Goal: Communication & Community: Answer question/provide support

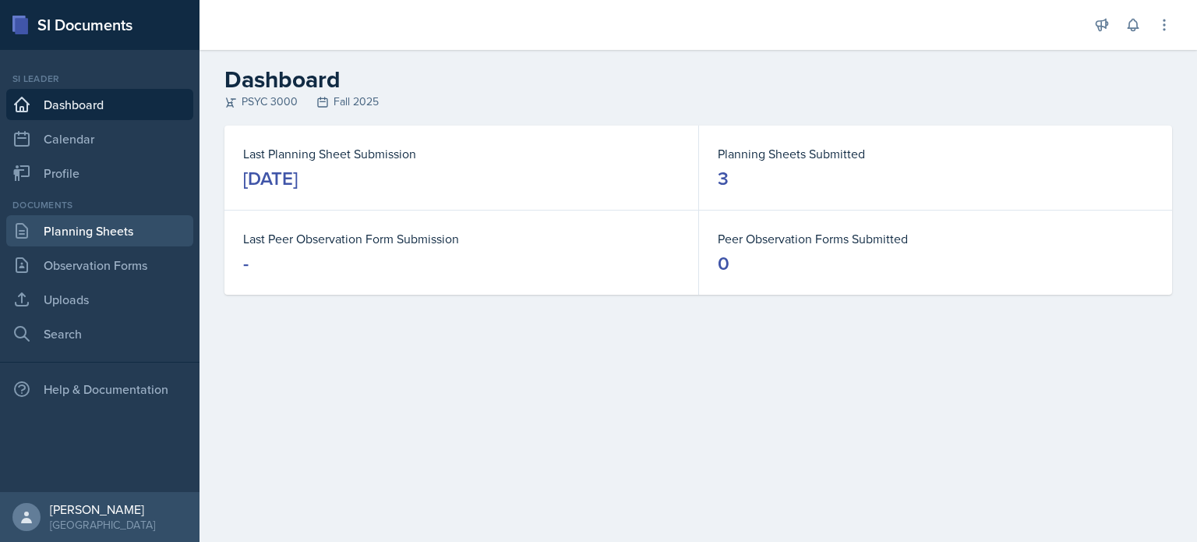
click at [82, 237] on link "Planning Sheets" at bounding box center [99, 230] width 187 height 31
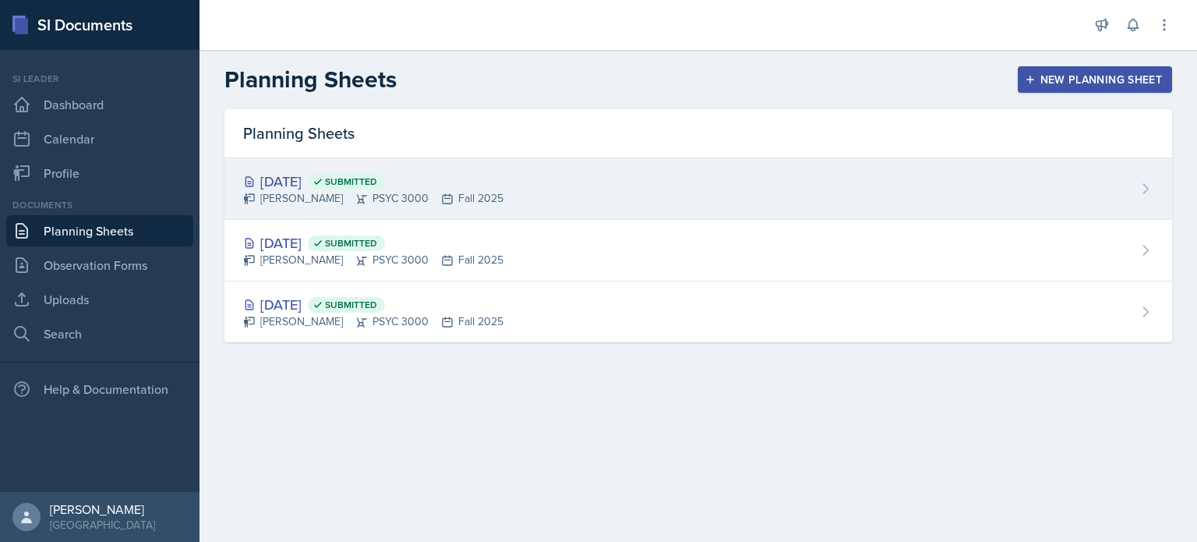
click at [490, 182] on div "[DATE] Submitted" at bounding box center [373, 181] width 260 height 21
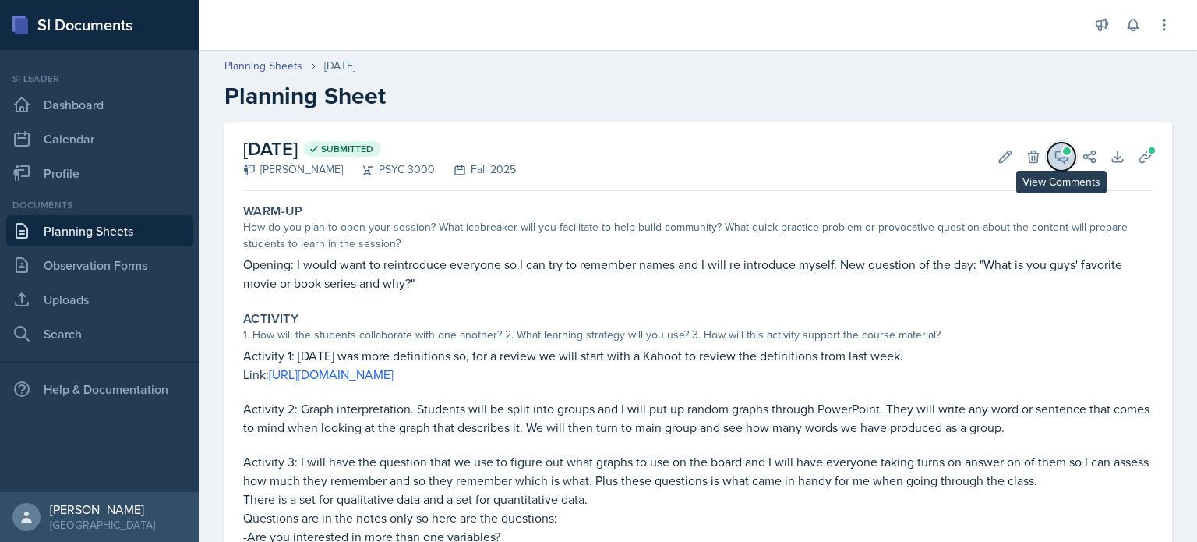
click at [1065, 166] on button "View Comments" at bounding box center [1062, 157] width 28 height 28
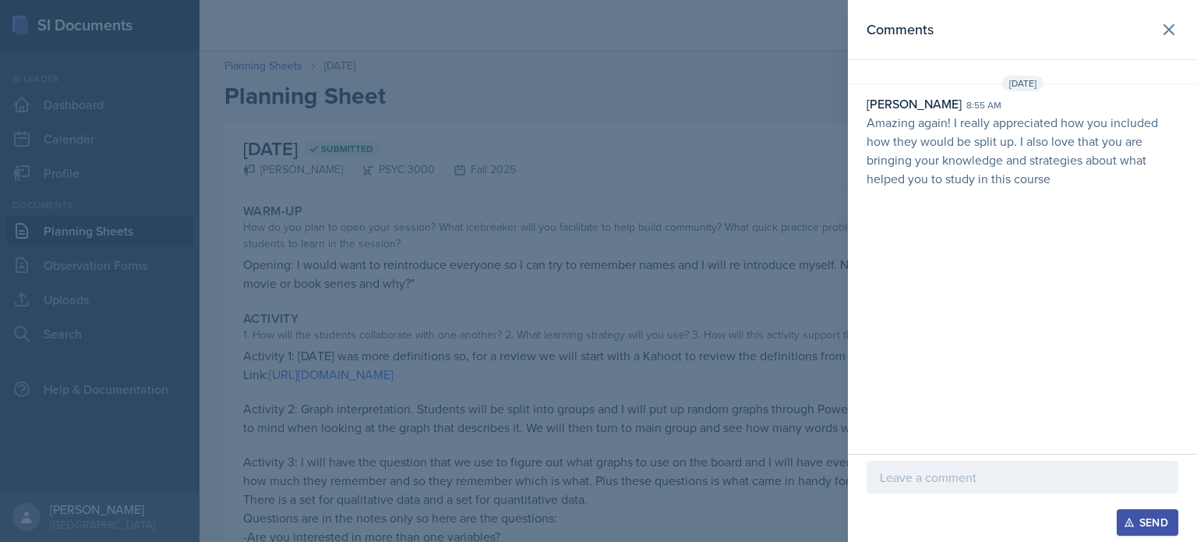
click at [957, 178] on p "Amazing again! I really appreciated how you included how they would be split up…" at bounding box center [1023, 150] width 312 height 75
click at [957, 63] on div "Comments [DATE] [PERSON_NAME] 8:55 am Amazing again! I really appreciated how y…" at bounding box center [1022, 227] width 349 height 454
click at [910, 244] on div "Comments [DATE] [PERSON_NAME] 8:55 am Amazing again! I really appreciated how y…" at bounding box center [1022, 227] width 349 height 454
click at [1160, 33] on icon at bounding box center [1169, 29] width 19 height 19
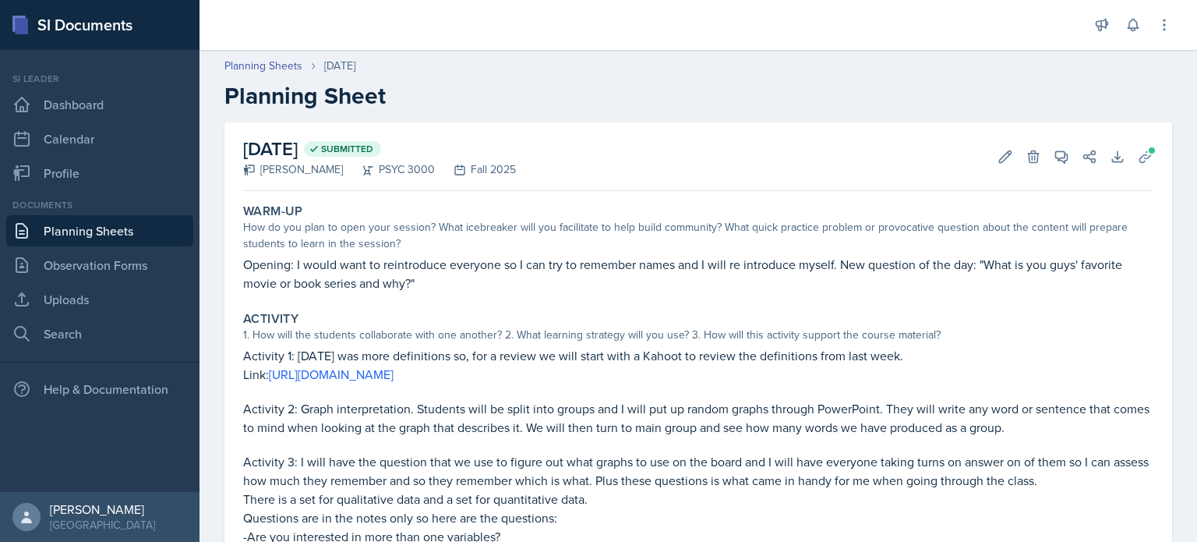
click at [76, 228] on link "Planning Sheets" at bounding box center [99, 230] width 187 height 31
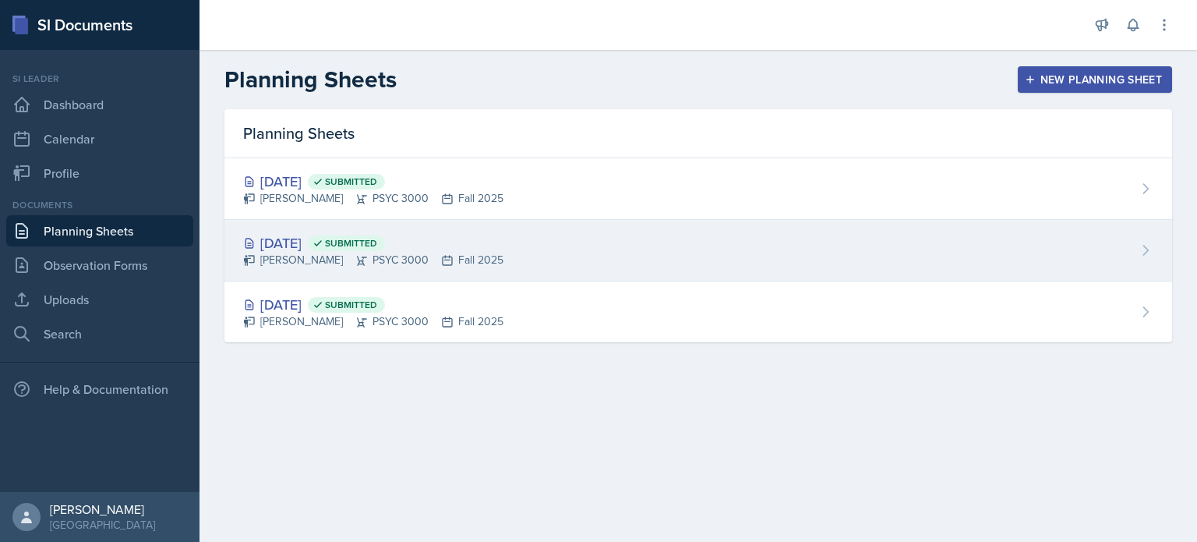
click at [439, 235] on div "[DATE] Submitted" at bounding box center [373, 242] width 260 height 21
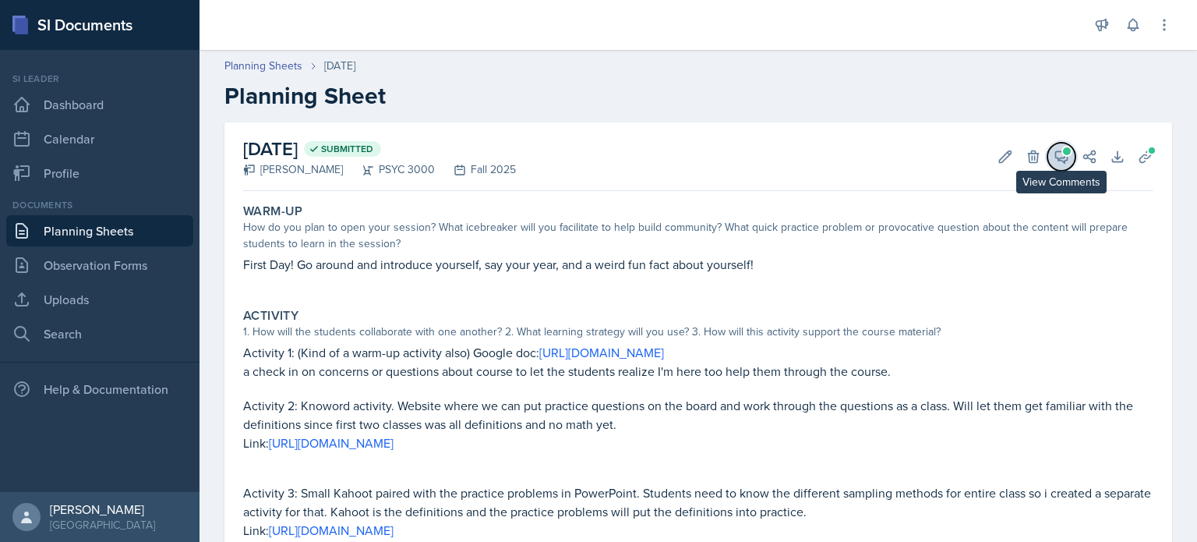
click at [1063, 155] on icon at bounding box center [1062, 157] width 16 height 16
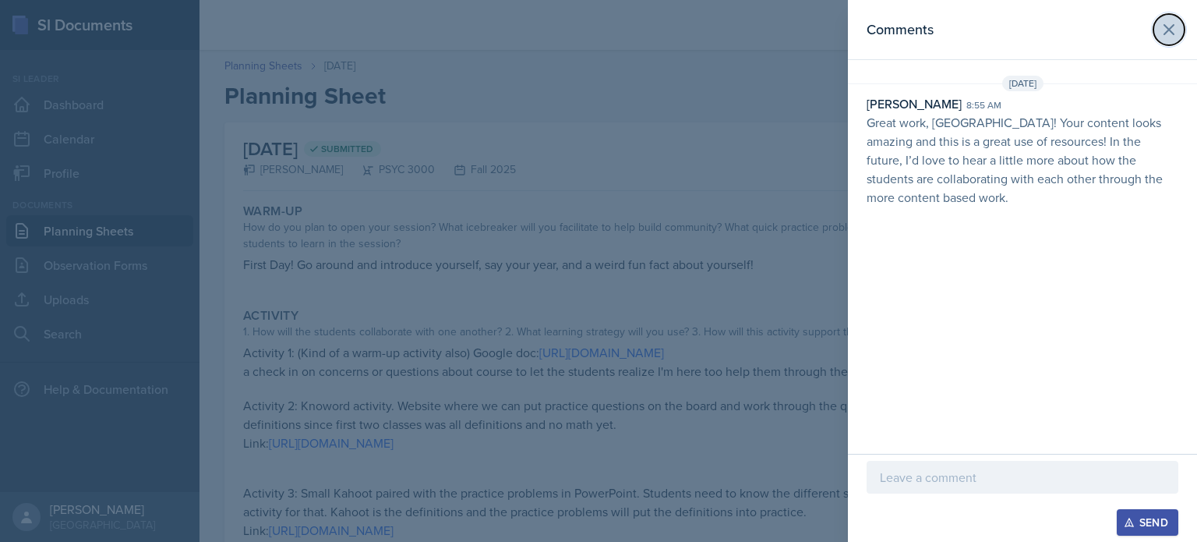
click at [1170, 38] on button at bounding box center [1169, 29] width 31 height 31
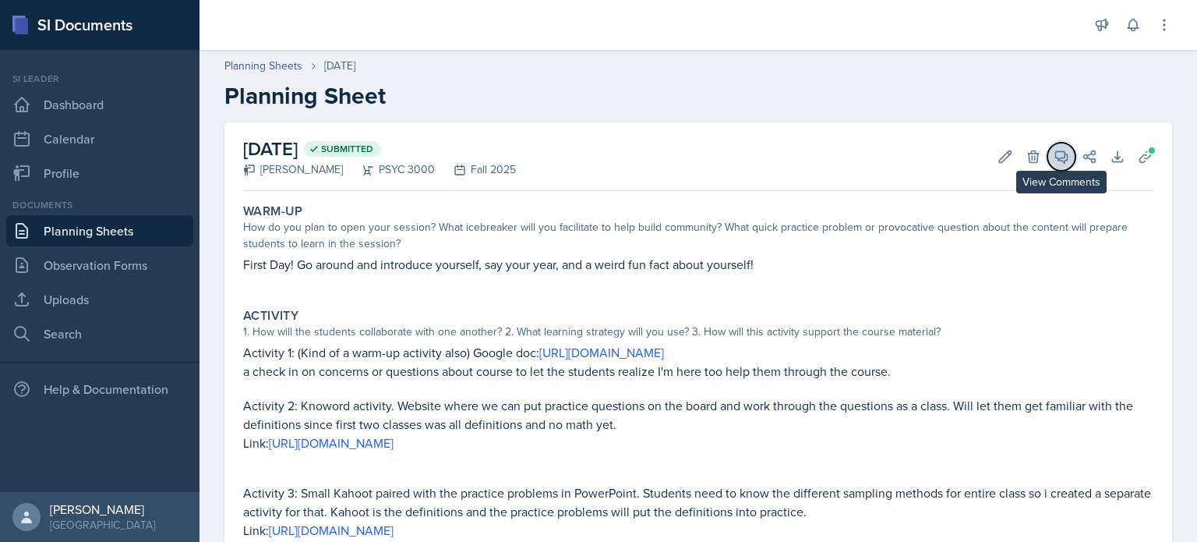
click at [1062, 160] on icon at bounding box center [1062, 157] width 12 height 12
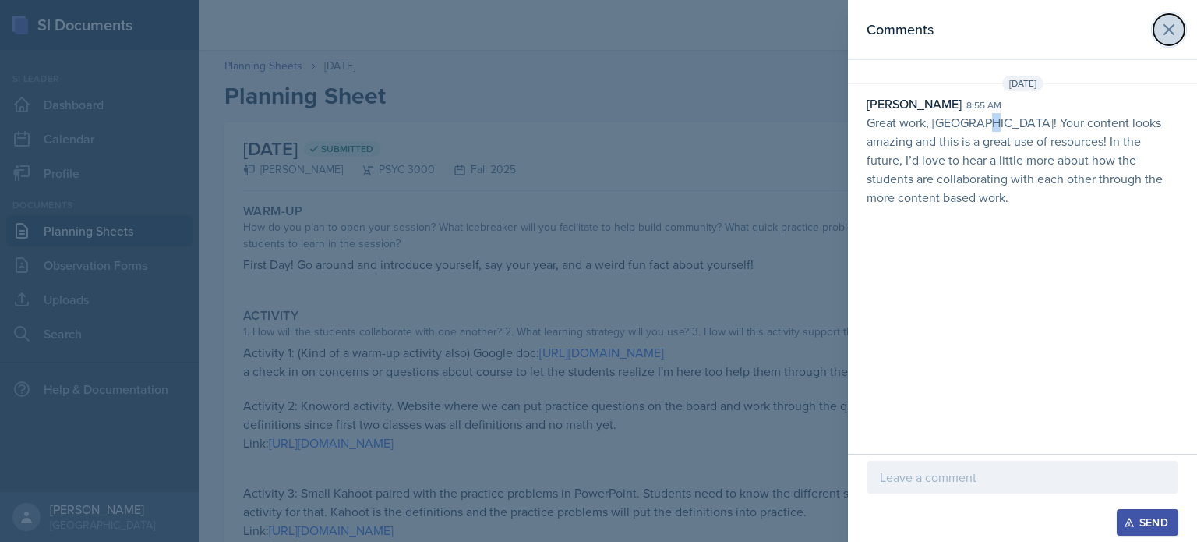
click at [1161, 25] on icon at bounding box center [1169, 29] width 19 height 19
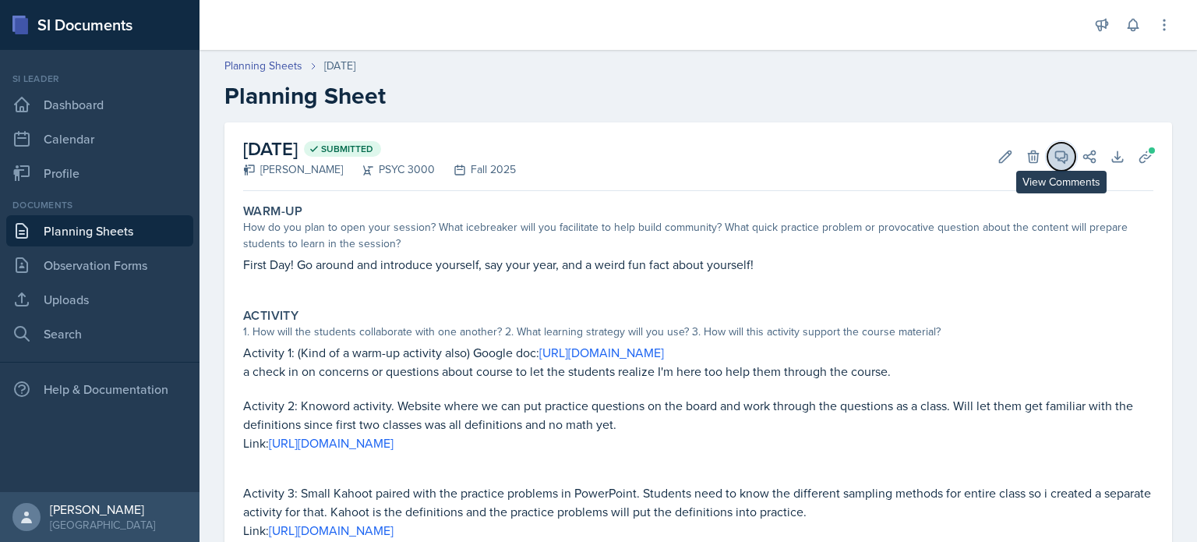
click at [1056, 157] on icon at bounding box center [1062, 157] width 12 height 12
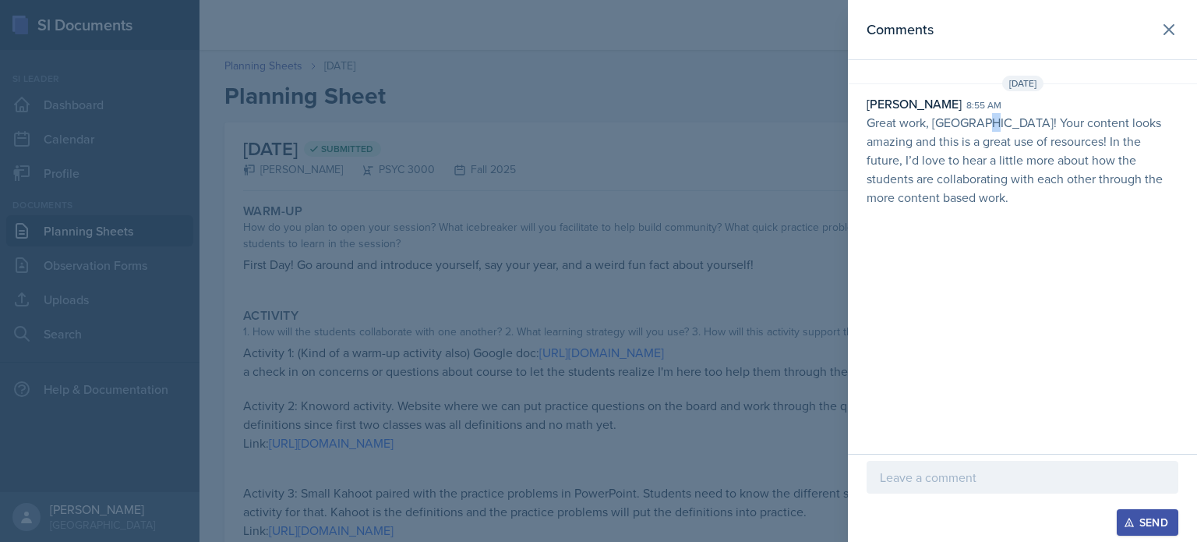
click at [1038, 479] on p at bounding box center [1022, 477] width 285 height 19
click at [1151, 532] on button "Send" at bounding box center [1148, 522] width 62 height 27
click at [1165, 36] on icon at bounding box center [1169, 29] width 19 height 19
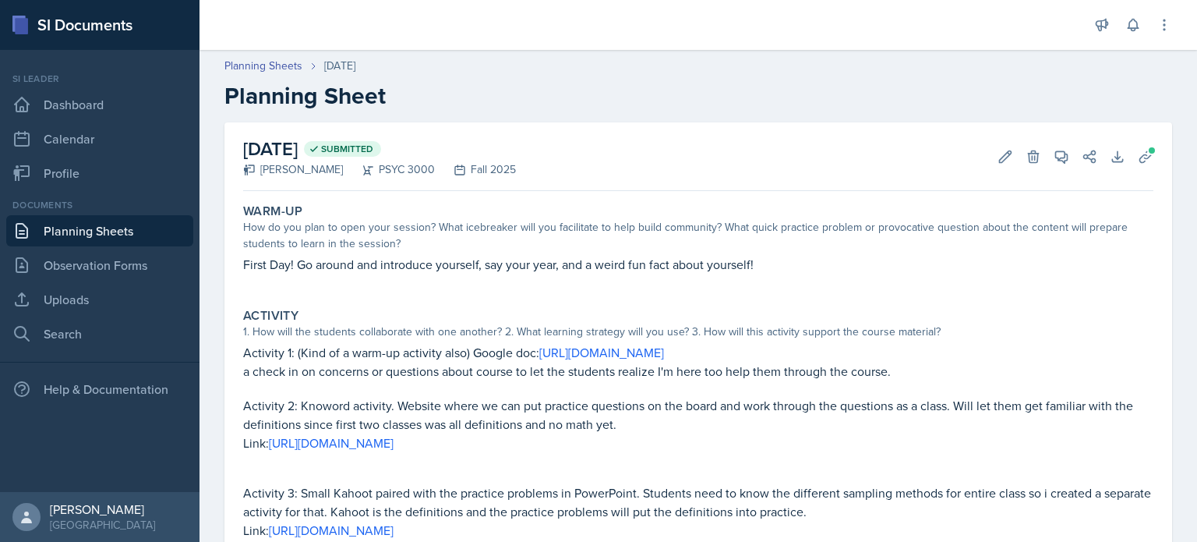
click at [166, 232] on link "Planning Sheets" at bounding box center [99, 230] width 187 height 31
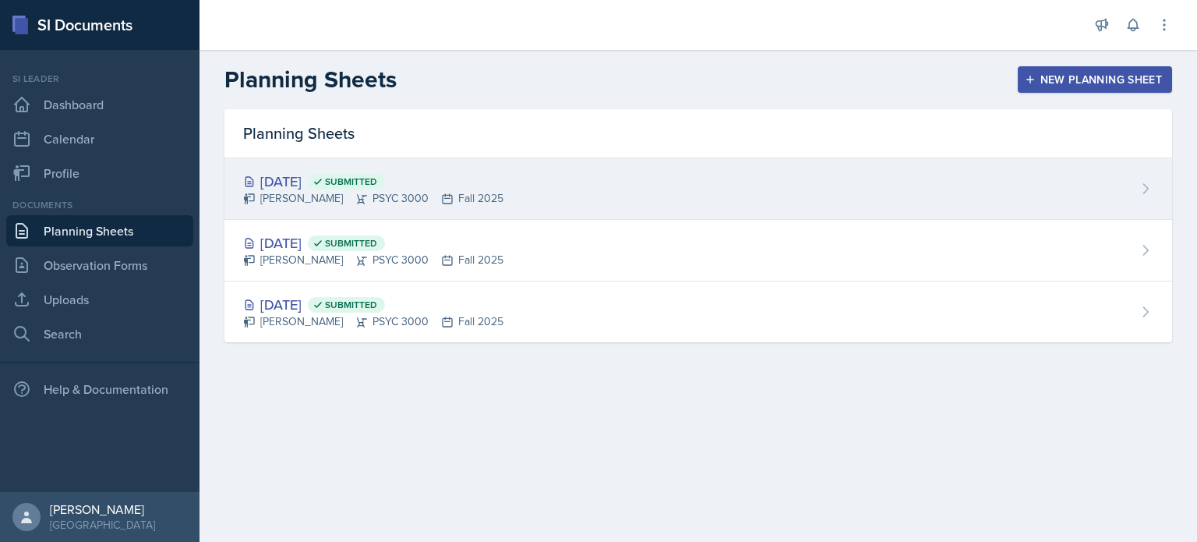
click at [568, 193] on div "[DATE] Submitted [PERSON_NAME] PSYC 3000 Fall 2025" at bounding box center [699, 189] width 948 height 62
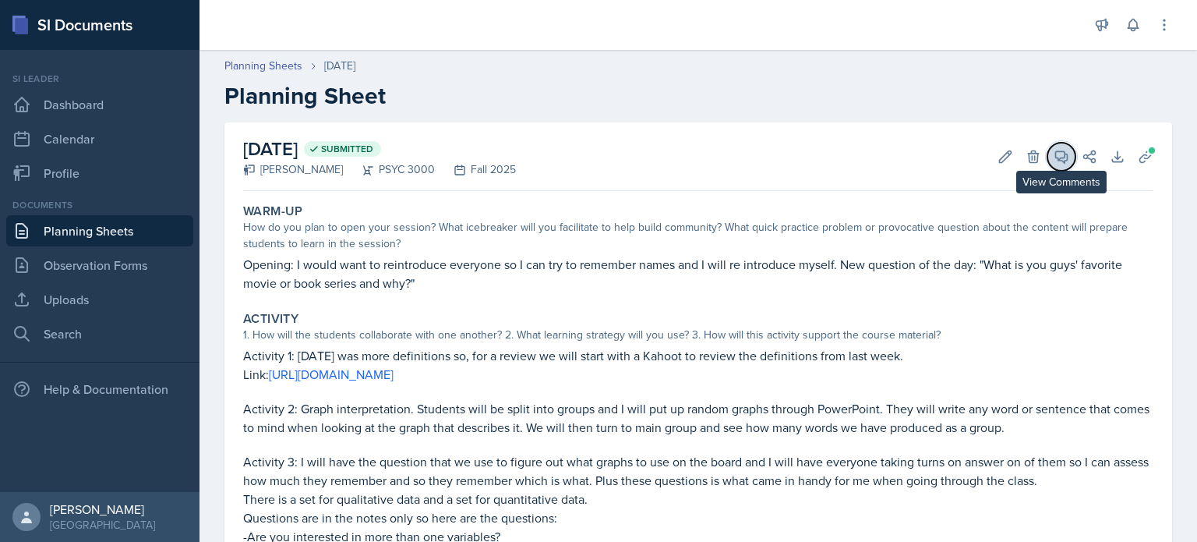
click at [1057, 156] on icon at bounding box center [1062, 157] width 16 height 16
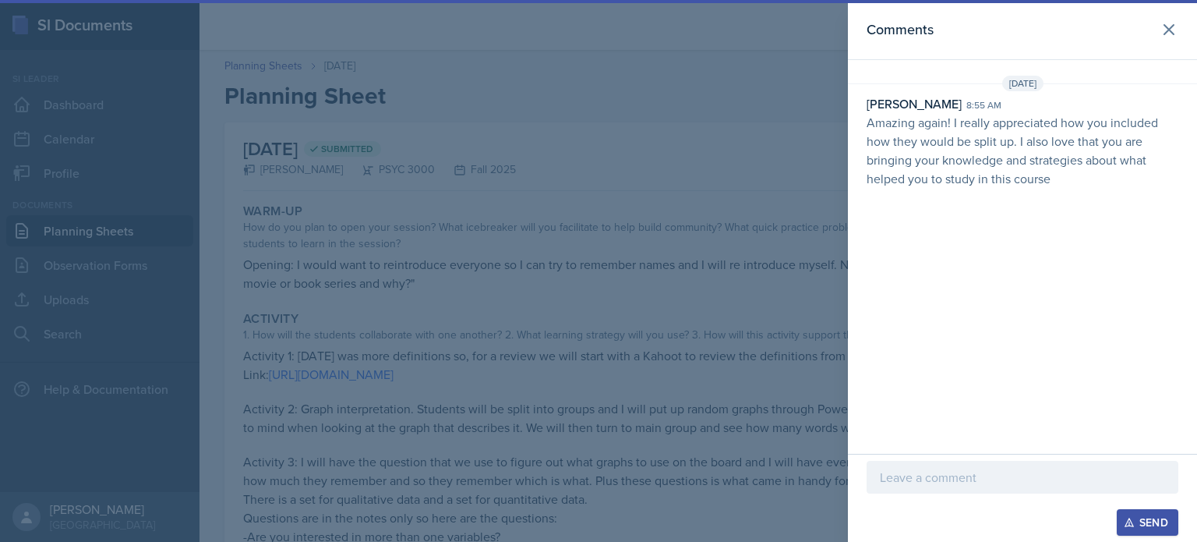
click at [946, 479] on p at bounding box center [1022, 477] width 285 height 19
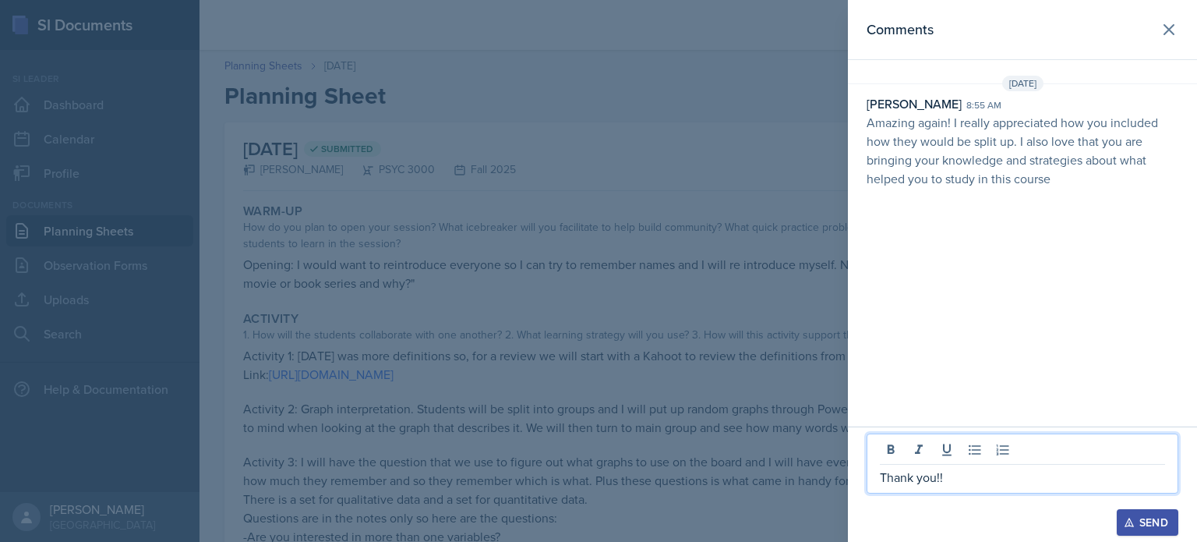
click at [1139, 518] on div "Send" at bounding box center [1147, 522] width 41 height 12
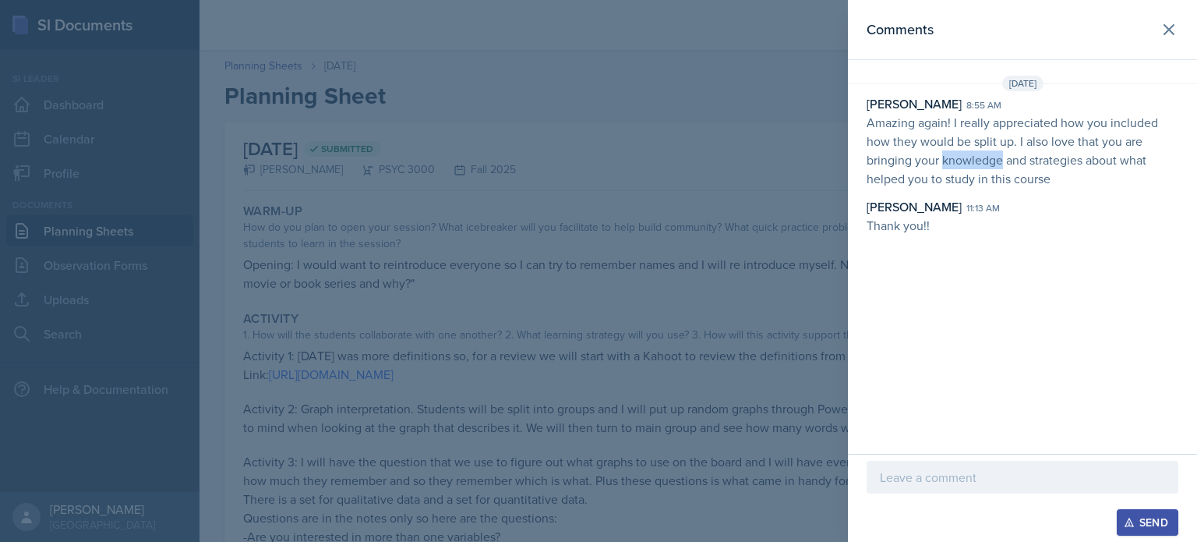
click at [1051, 308] on div "Comments [DATE] [PERSON_NAME] 8:55 am Amazing again! I really appreciated how y…" at bounding box center [1022, 227] width 349 height 454
click at [1179, 30] on button at bounding box center [1169, 29] width 31 height 31
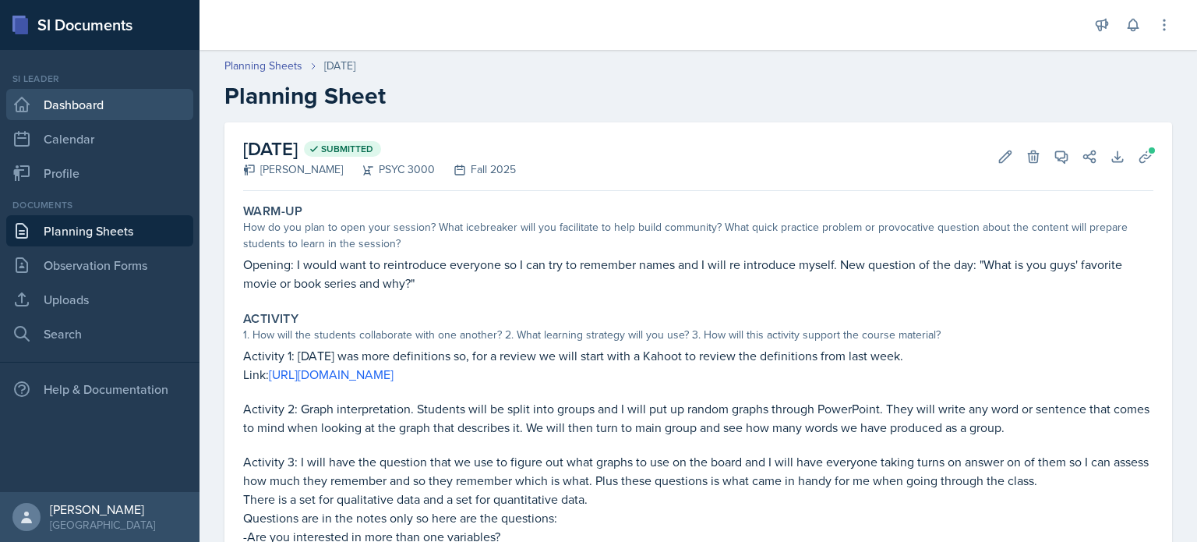
click at [50, 100] on link "Dashboard" at bounding box center [99, 104] width 187 height 31
